Goal: Transaction & Acquisition: Purchase product/service

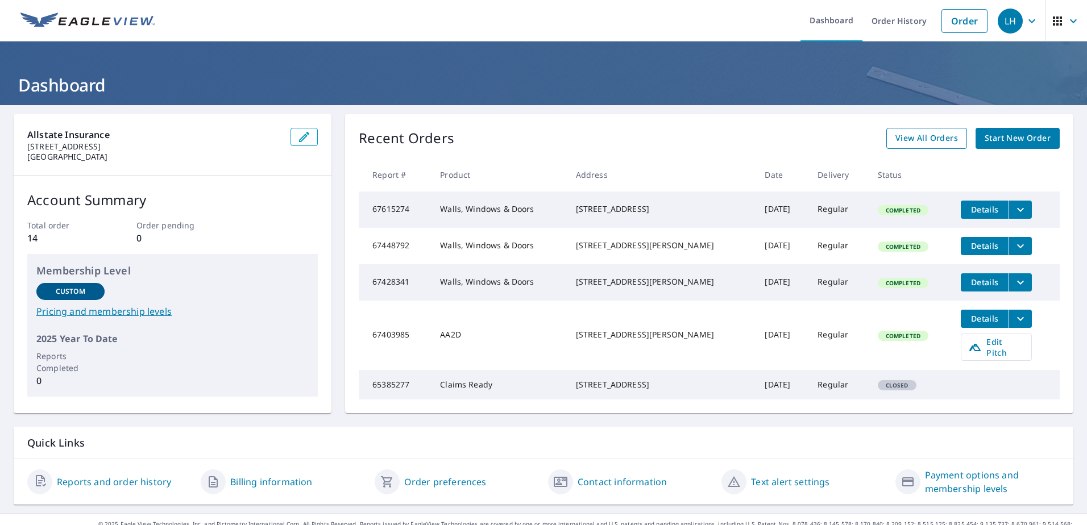
click at [912, 139] on span "View All Orders" at bounding box center [926, 138] width 63 height 14
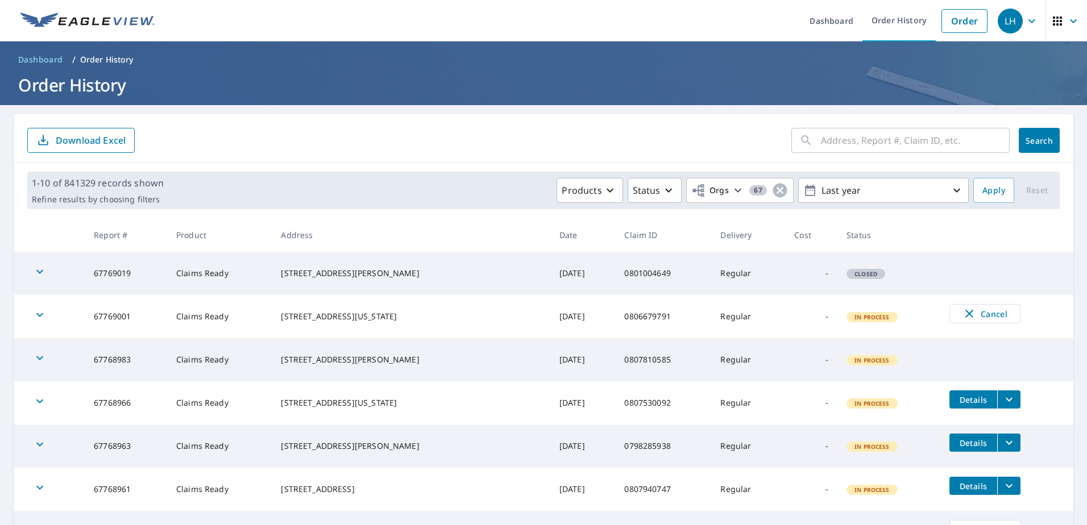
drag, startPoint x: 335, startPoint y: 116, endPoint x: 342, endPoint y: 130, distance: 15.8
drag, startPoint x: 342, startPoint y: 130, endPoint x: 367, endPoint y: 140, distance: 27.0
click at [901, 142] on input "text" at bounding box center [915, 140] width 189 height 32
type input "0807197412"
click at [1034, 141] on span "Search" at bounding box center [1039, 140] width 23 height 11
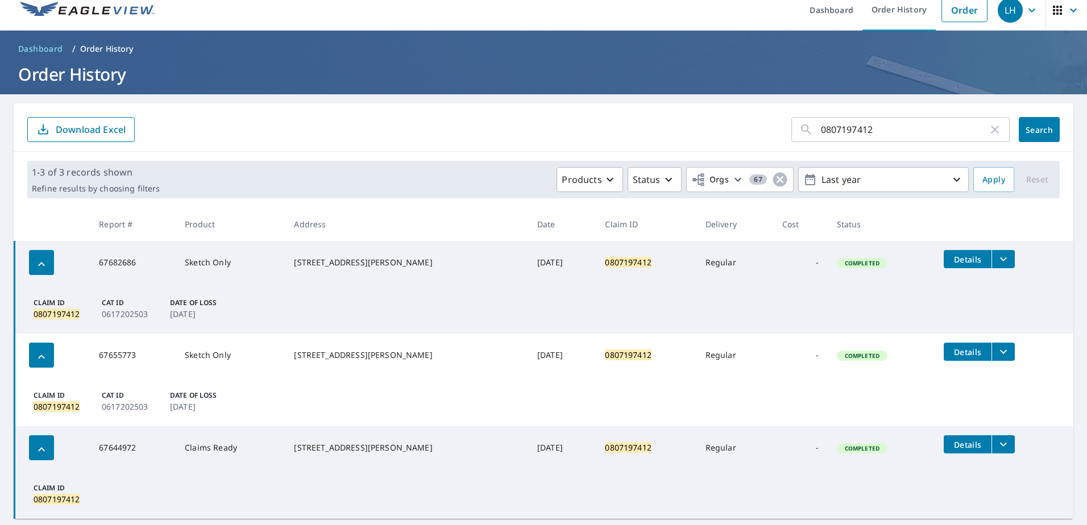
scroll to position [43, 0]
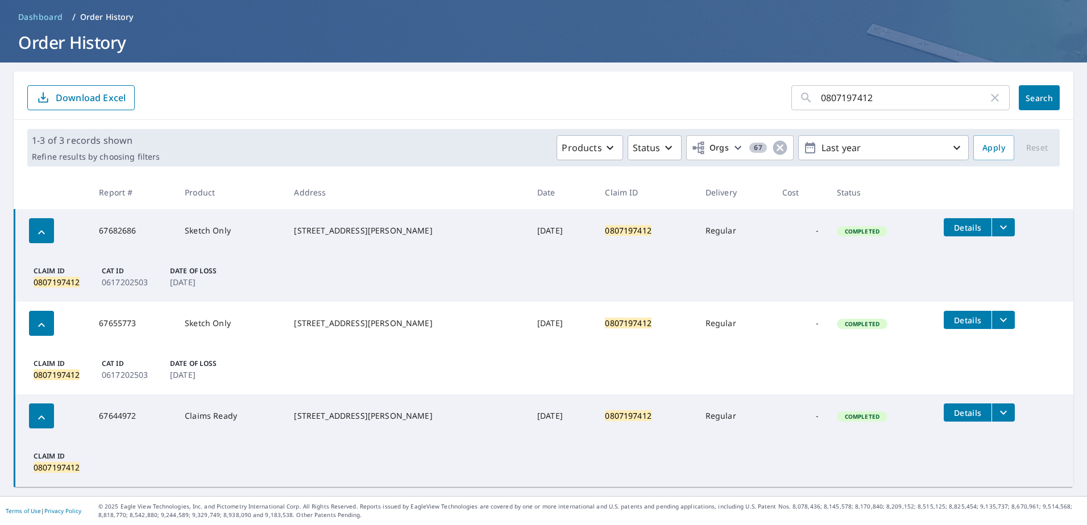
click at [996, 415] on icon "filesDropdownBtn-67644972" at bounding box center [1003, 413] width 14 height 14
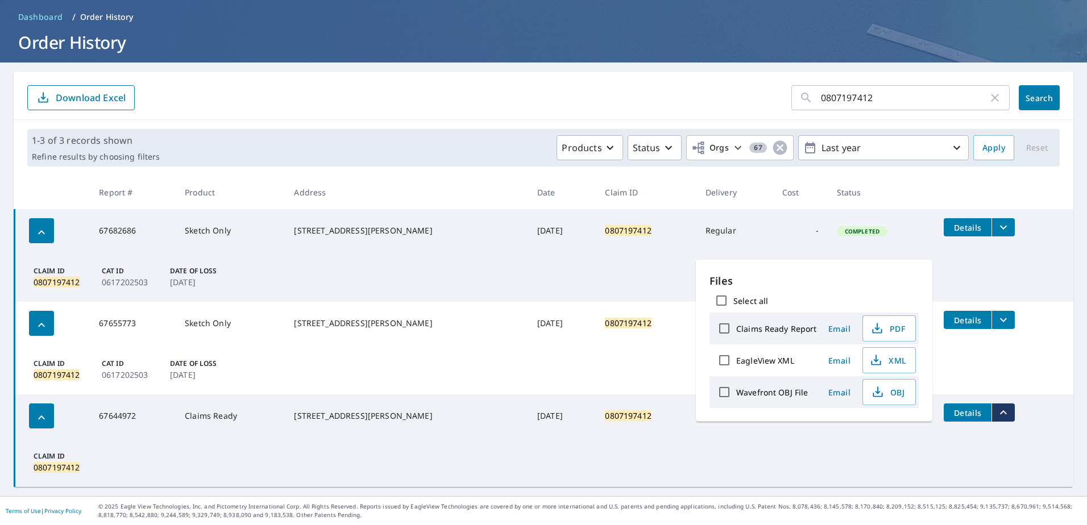
click at [996, 319] on icon "filesDropdownBtn-67655773" at bounding box center [1003, 320] width 14 height 14
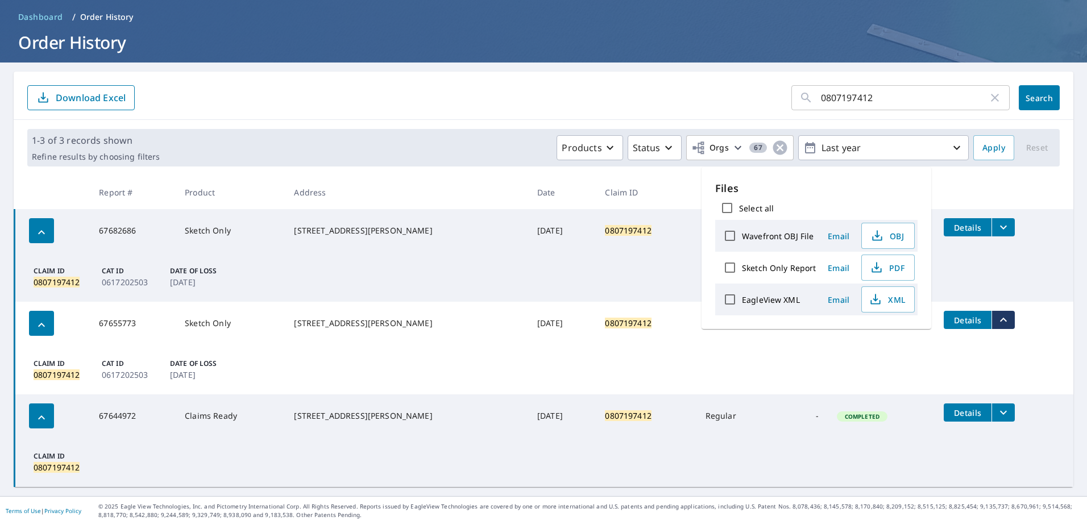
click at [996, 223] on icon "filesDropdownBtn-67682686" at bounding box center [1003, 228] width 14 height 14
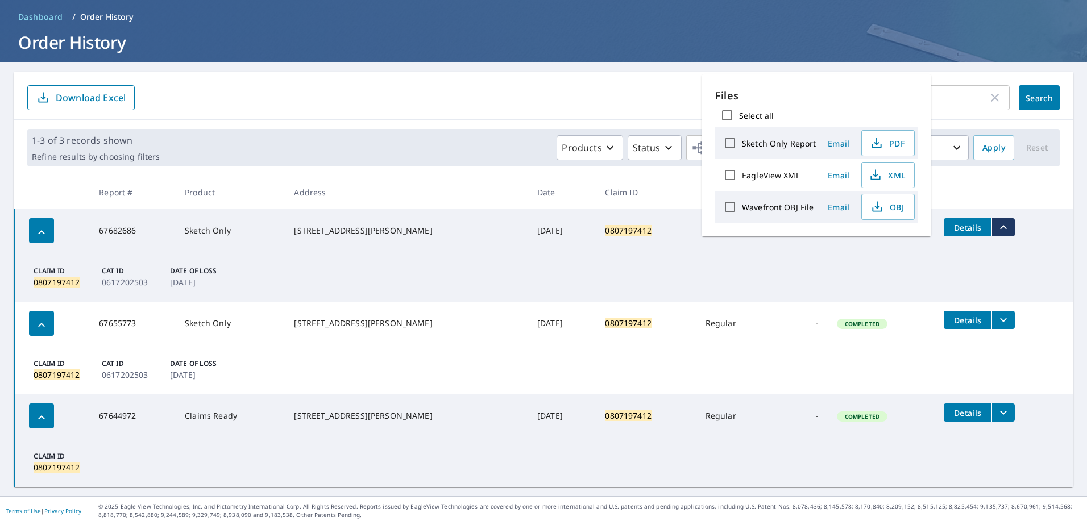
click at [1010, 252] on td "Claim ID 0807197412 Cat ID 0617202503 Date of Loss Jun 18, 2025" at bounding box center [544, 276] width 1059 height 49
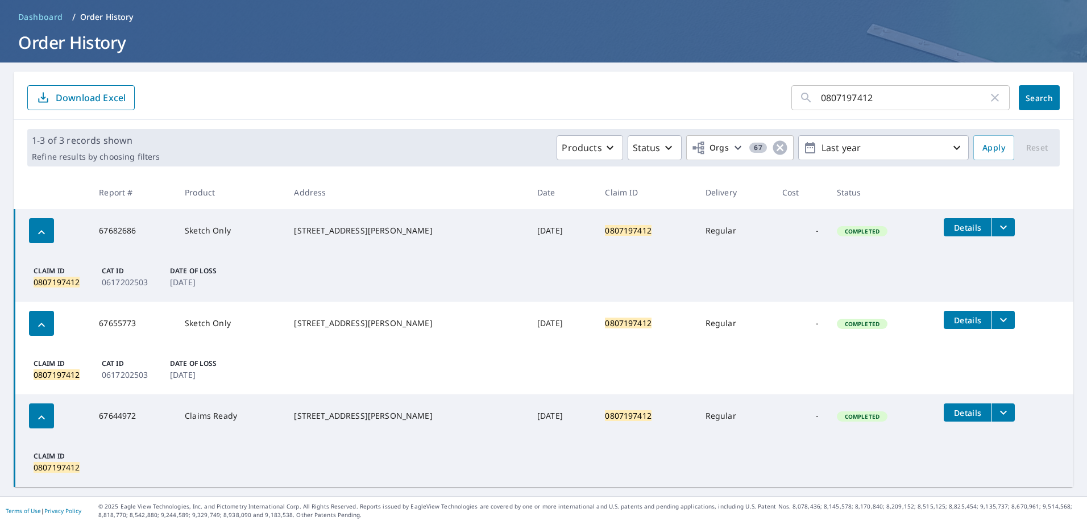
click at [996, 223] on icon "filesDropdownBtn-67682686" at bounding box center [1003, 228] width 14 height 14
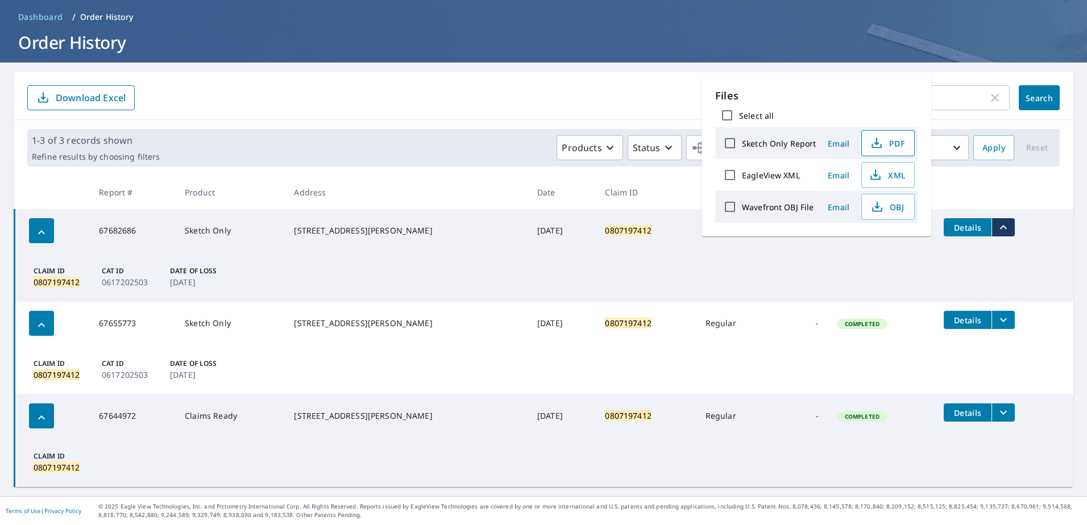
click at [889, 144] on span "PDF" at bounding box center [886, 143] width 36 height 14
click at [671, 81] on div "0807197412 ​ Search Download Excel" at bounding box center [543, 96] width 1059 height 48
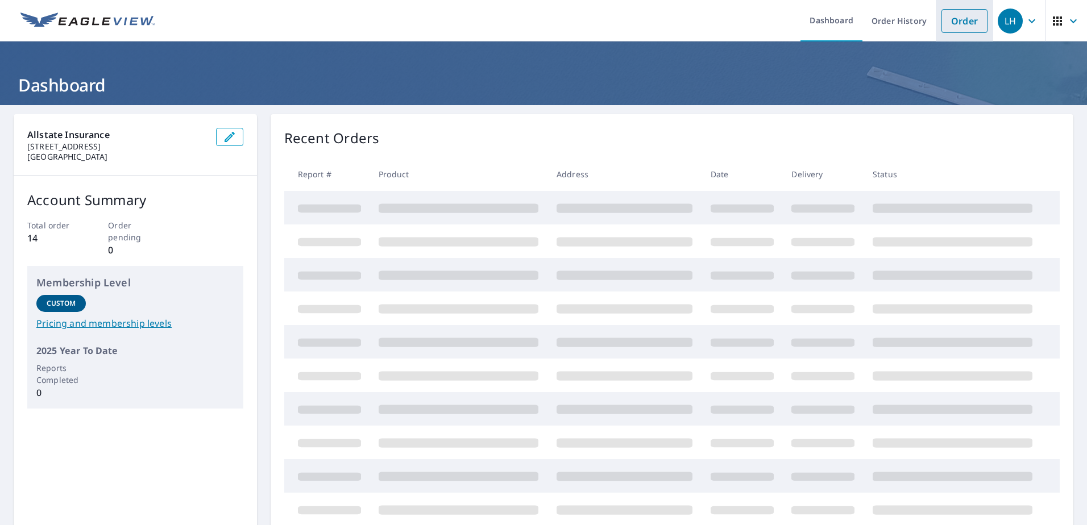
click at [946, 17] on link "Order" at bounding box center [964, 21] width 46 height 24
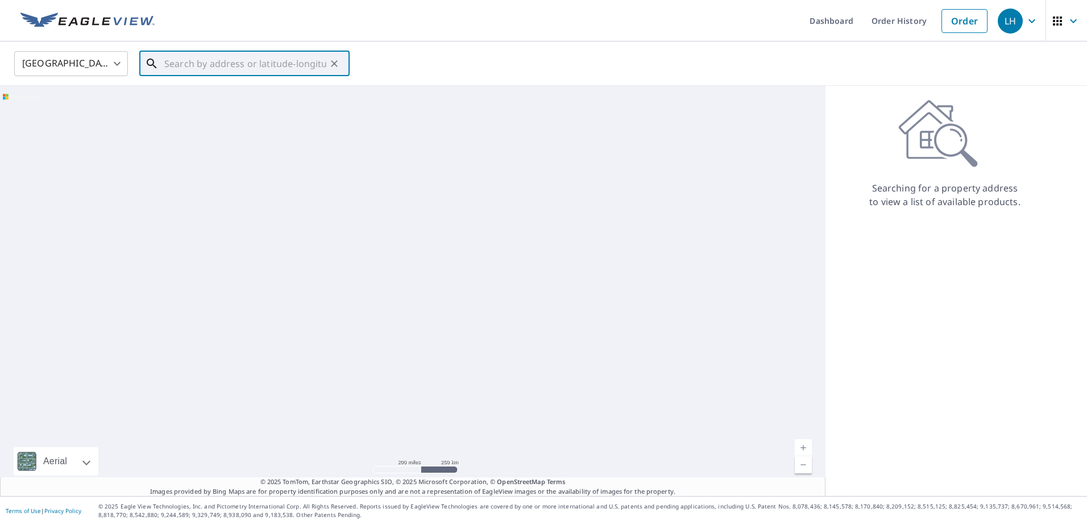
click at [174, 65] on input "text" at bounding box center [245, 64] width 162 height 32
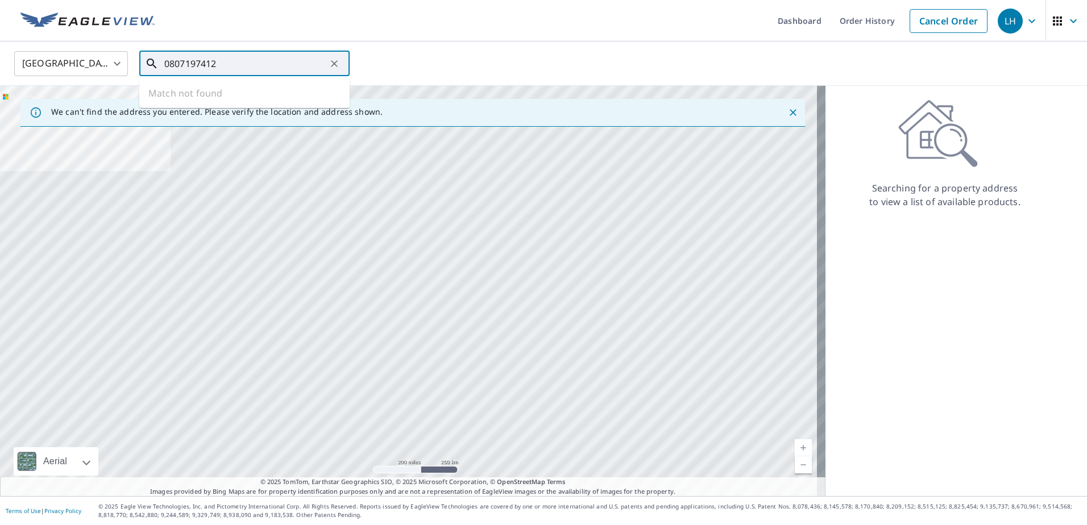
drag, startPoint x: 222, startPoint y: 53, endPoint x: 131, endPoint y: 76, distance: 93.6
click at [131, 76] on div "[GEOGRAPHIC_DATA] [GEOGRAPHIC_DATA] ​ 0807197412 ​ Match not found" at bounding box center [539, 63] width 1067 height 27
click at [195, 112] on p "[PERSON_NAME], KS 67052" at bounding box center [251, 108] width 178 height 11
type input "[STREET_ADDRESS][PERSON_NAME]"
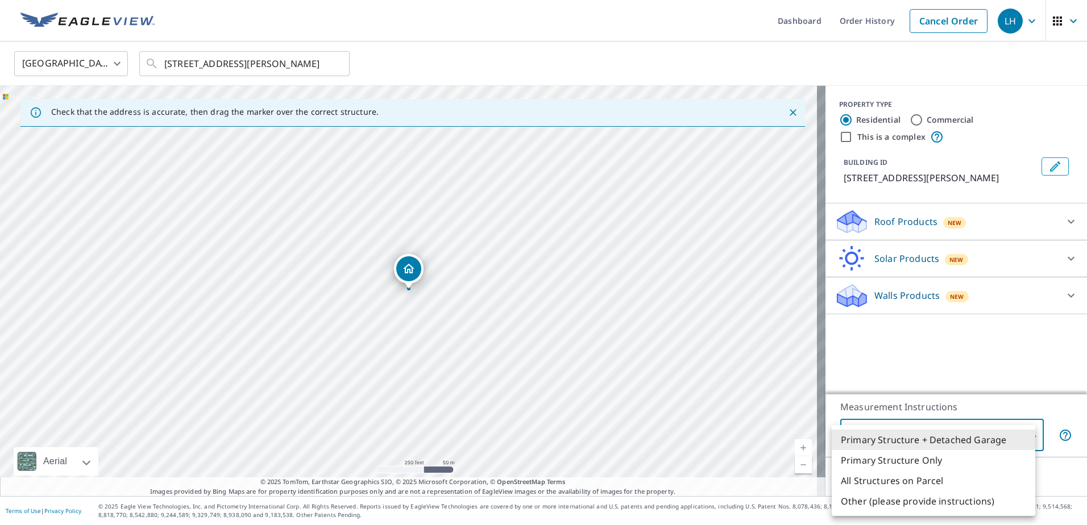
click at [1014, 439] on body "LH LH Dashboard Order History Cancel Order LH [GEOGRAPHIC_DATA] [GEOGRAPHIC_DAT…" at bounding box center [543, 262] width 1087 height 525
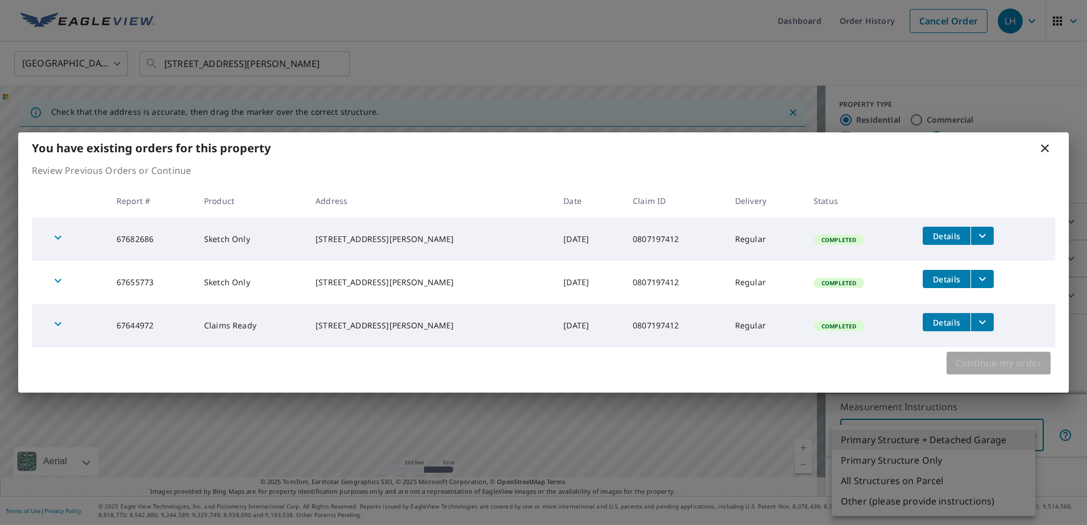
click at [1024, 364] on span "Continue my order" at bounding box center [998, 363] width 86 height 16
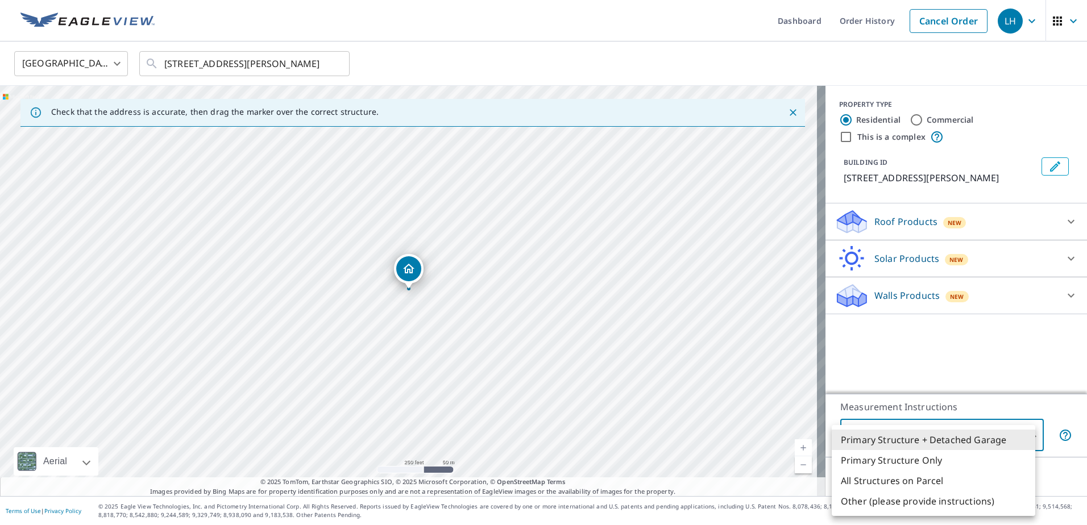
click at [942, 296] on div at bounding box center [543, 262] width 1087 height 525
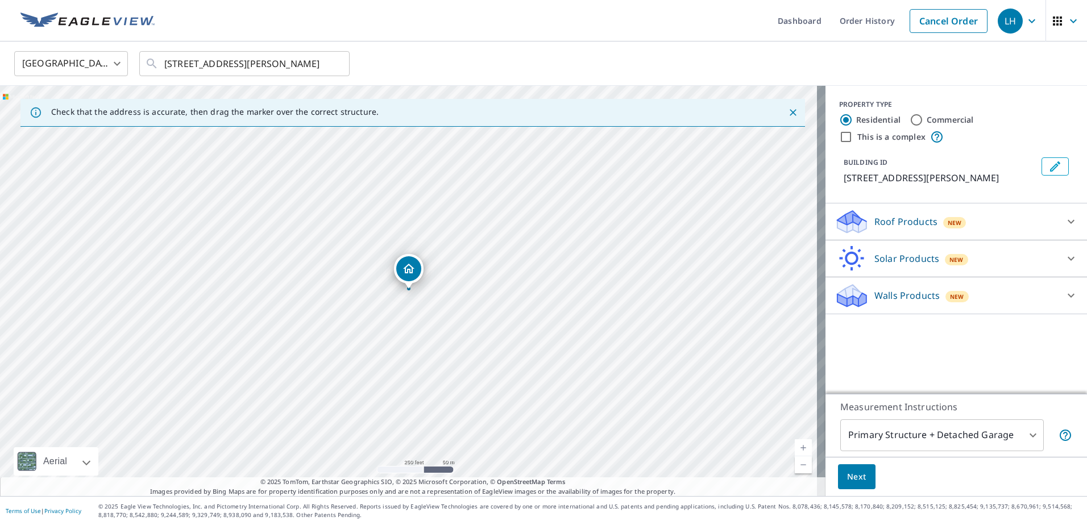
click at [1022, 296] on div "Walls Products New" at bounding box center [945, 295] width 223 height 27
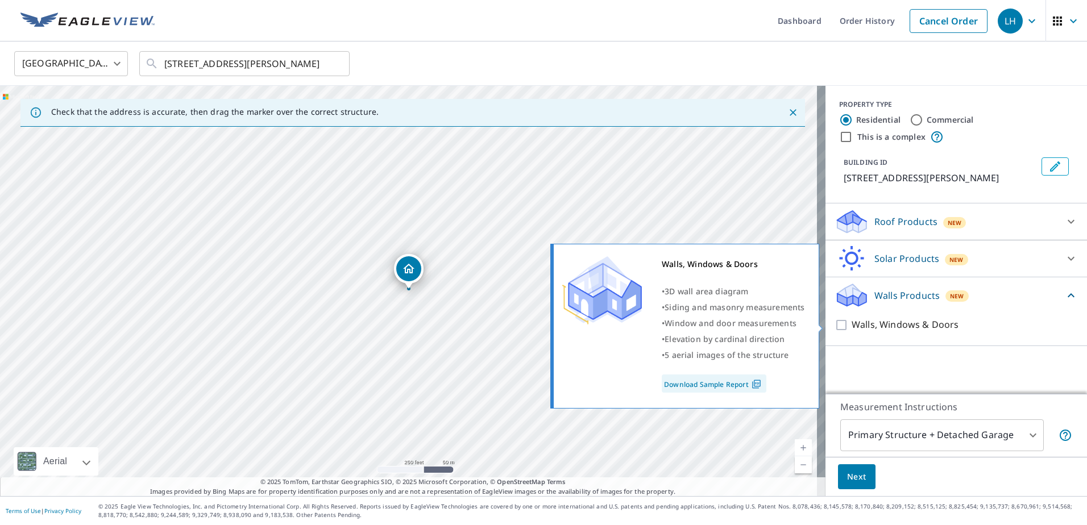
click at [841, 323] on input "Walls, Windows & Doors" at bounding box center [842, 325] width 17 height 14
checkbox input "true"
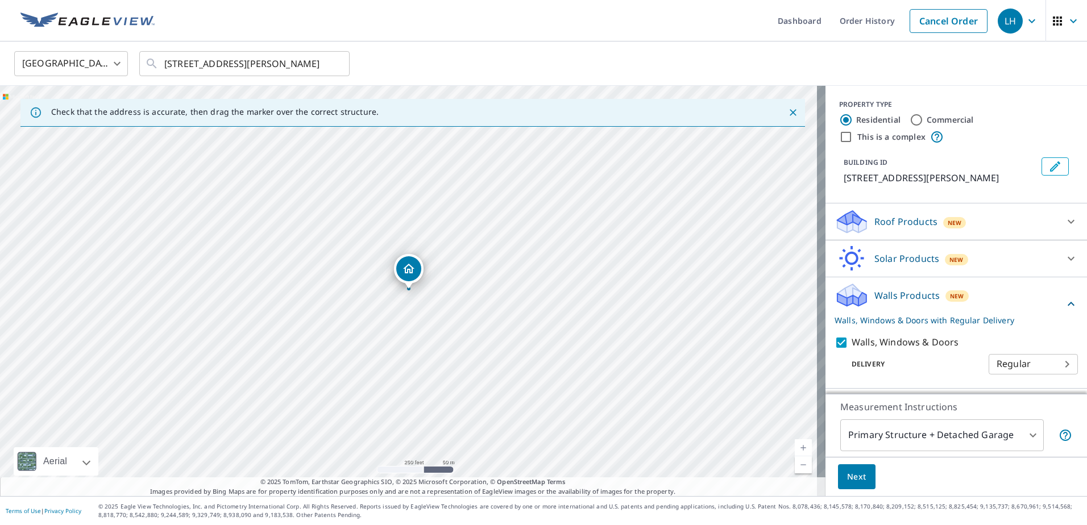
click at [855, 472] on span "Next" at bounding box center [856, 477] width 19 height 14
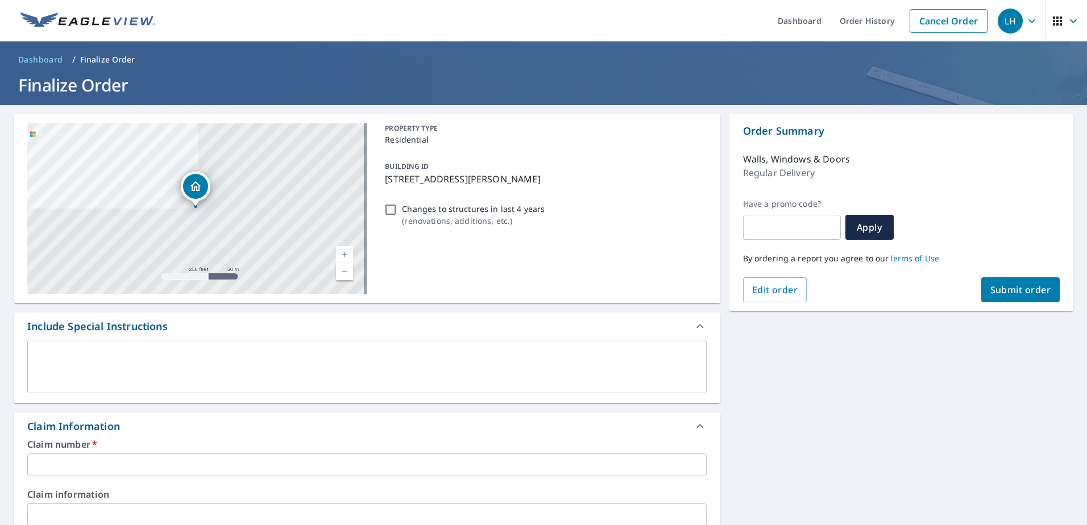
click at [139, 459] on input "text" at bounding box center [366, 465] width 679 height 23
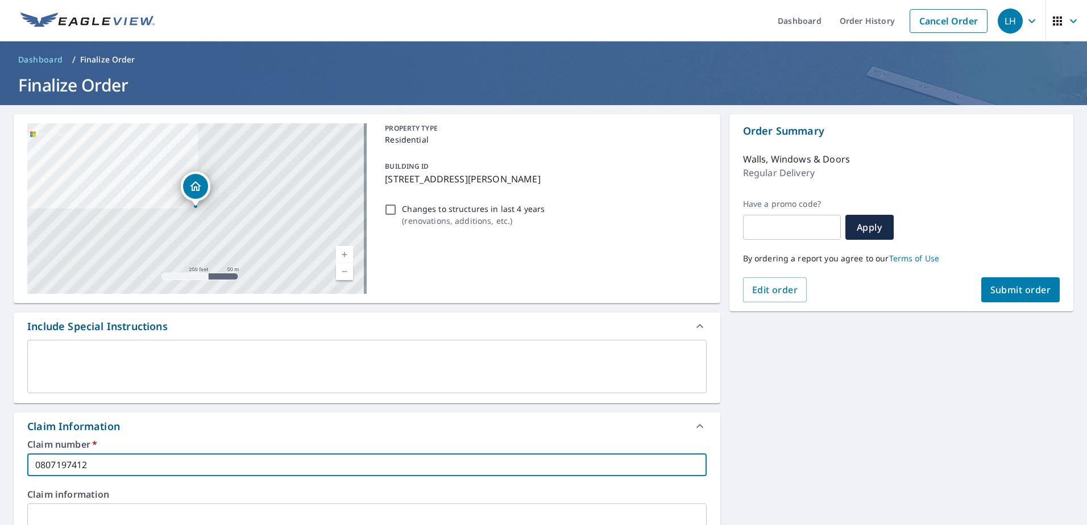
scroll to position [430, 0]
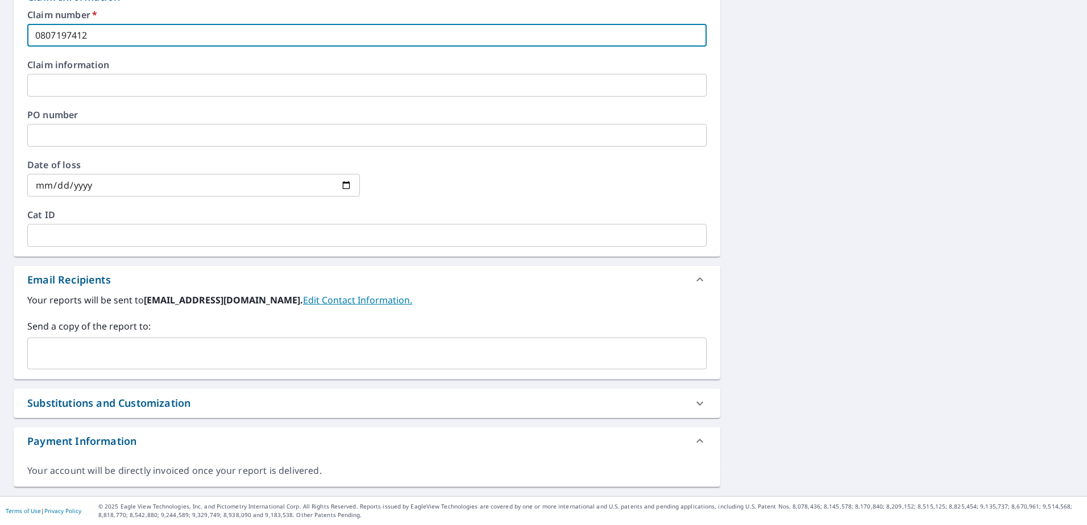
type input "0807197412"
click at [131, 184] on input "date" at bounding box center [193, 185] width 332 height 23
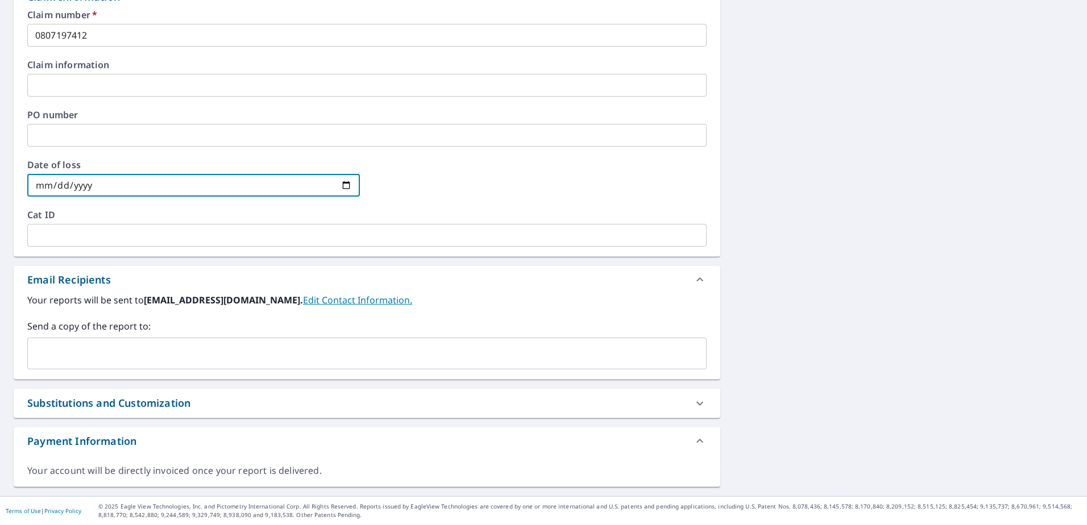
click at [339, 182] on input "date" at bounding box center [193, 185] width 332 height 23
type input "[DATE]"
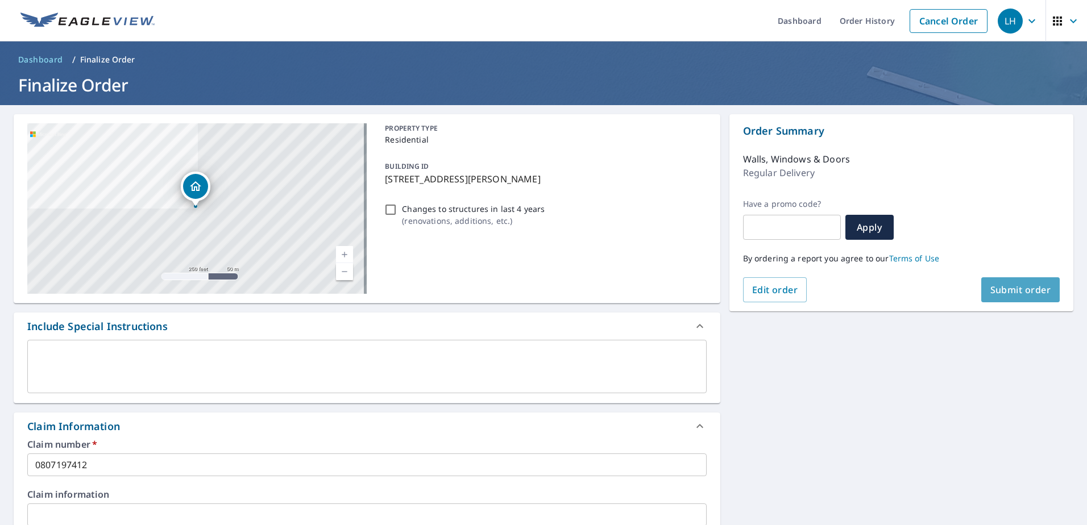
click at [1022, 288] on span "Submit order" at bounding box center [1020, 290] width 61 height 13
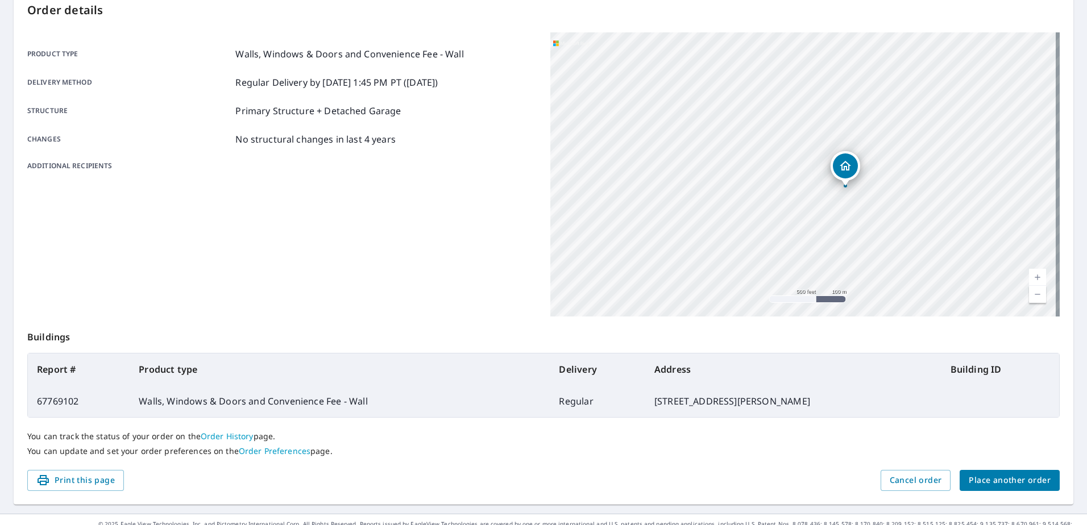
scroll to position [144, 0]
